Goal: Transaction & Acquisition: Purchase product/service

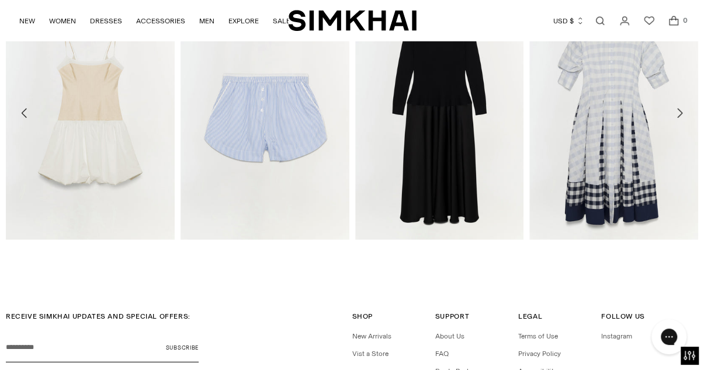
scroll to position [1412, 0]
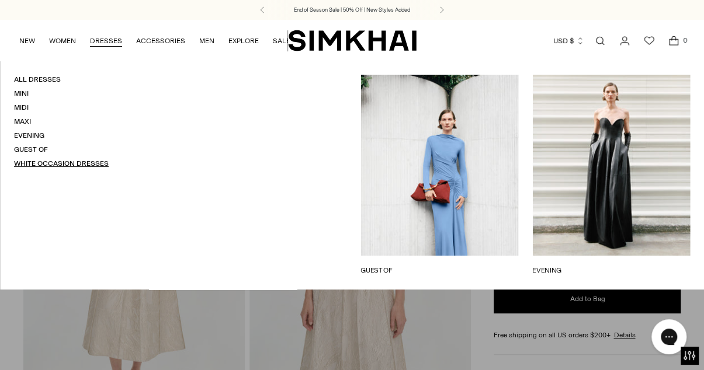
click at [33, 163] on link "White Occasion Dresses" at bounding box center [61, 163] width 95 height 8
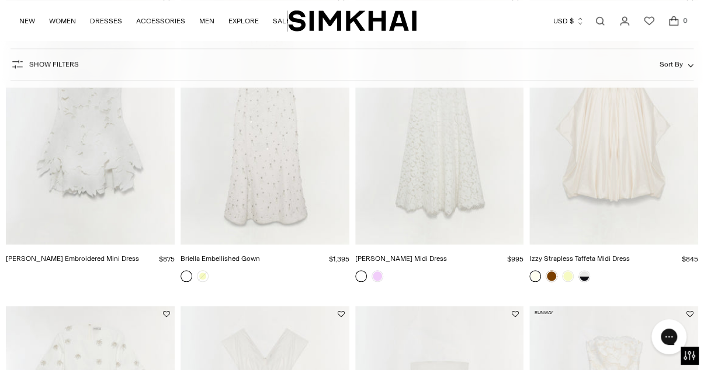
scroll to position [487, 0]
click at [0, 0] on img "Julia Lace Midi Dress" at bounding box center [0, 0] width 0 height 0
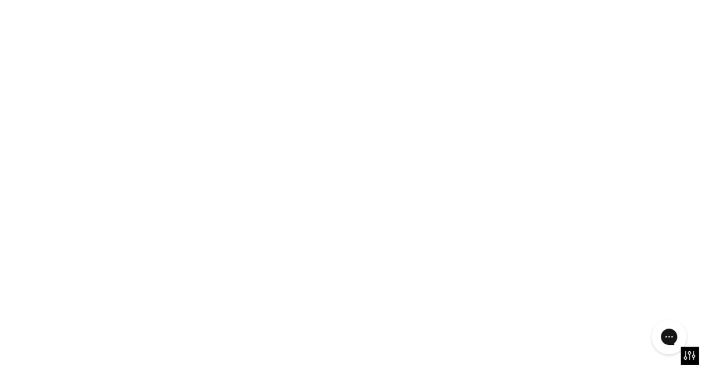
scroll to position [423, 0]
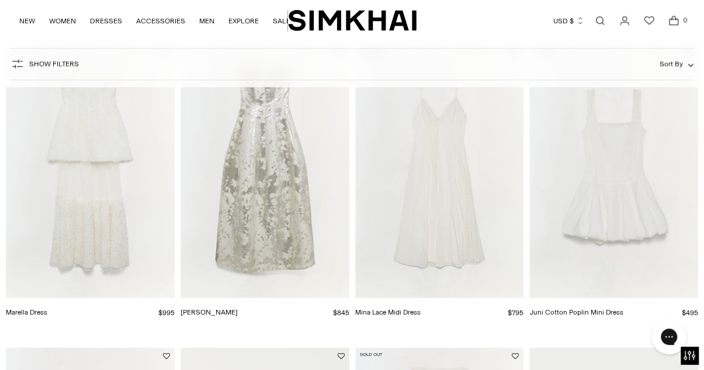
scroll to position [1060, 0]
drag, startPoint x: 231, startPoint y: 315, endPoint x: 180, endPoint y: 312, distance: 50.8
click at [180, 312] on div "[PERSON_NAME] $845 Unit price / per" at bounding box center [264, 313] width 169 height 12
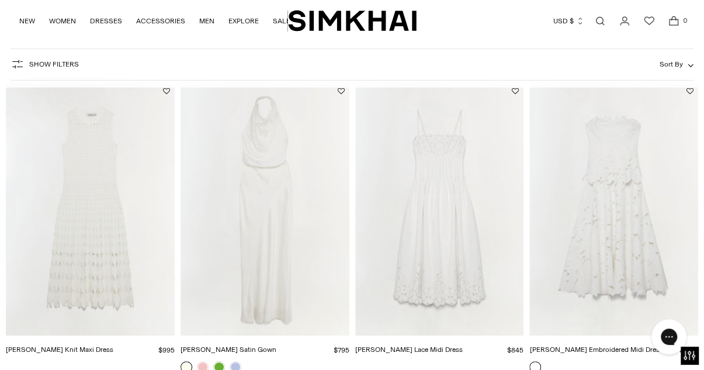
scroll to position [130, 0]
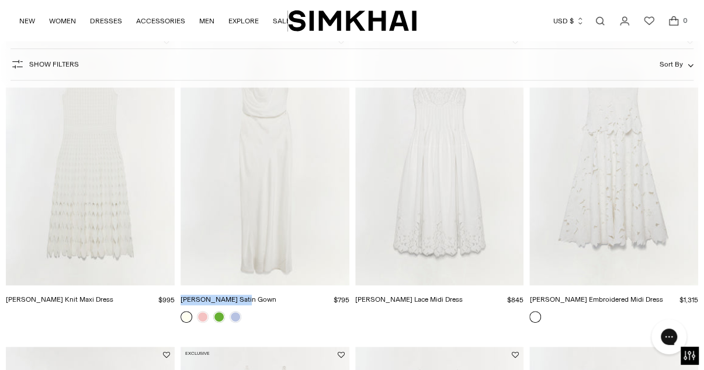
drag, startPoint x: 246, startPoint y: 297, endPoint x: 179, endPoint y: 295, distance: 67.2
copy link "[PERSON_NAME] Satin Gown"
